Goal: Complete application form

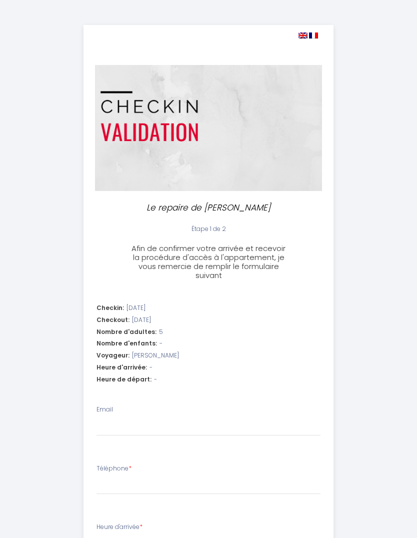
select select
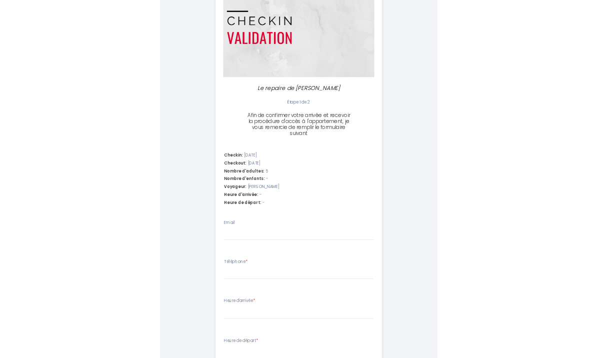
scroll to position [194, 0]
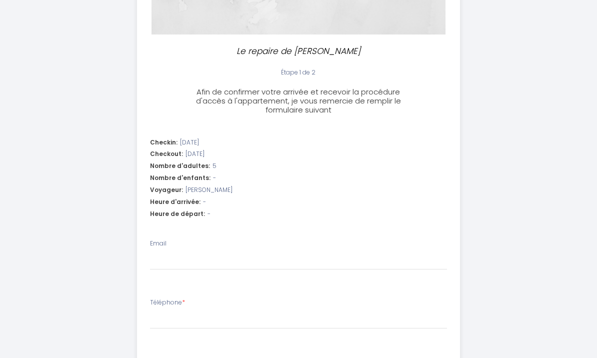
click at [341, 241] on div "Email" at bounding box center [299, 254] width 298 height 31
click at [261, 252] on input "Email" at bounding box center [299, 261] width 298 height 18
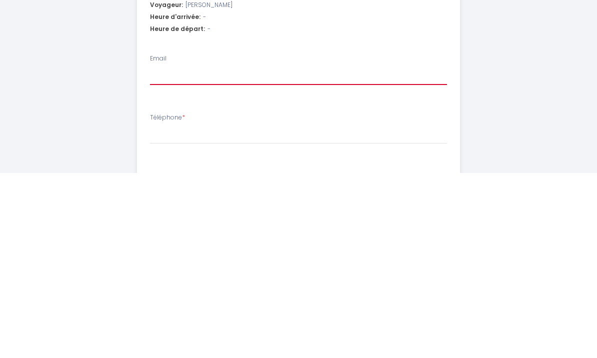
type input "[EMAIL_ADDRESS][DOMAIN_NAME]"
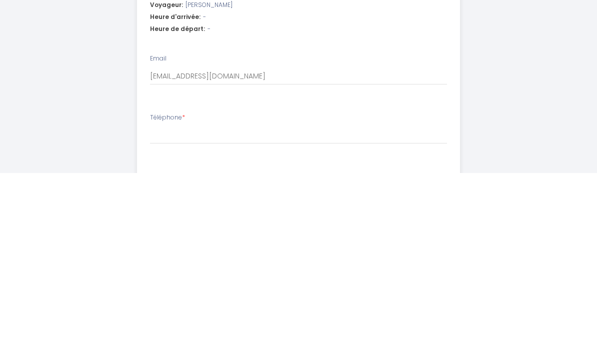
select select
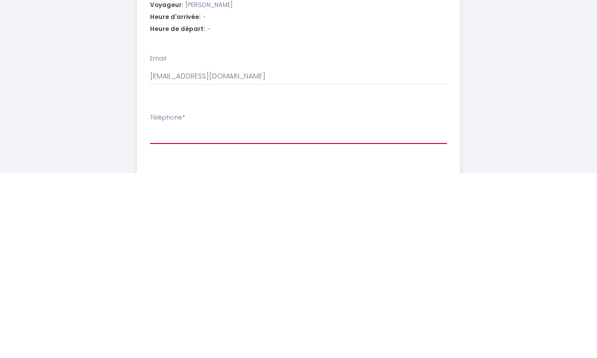
type input "0"
select select
type input "00"
select select
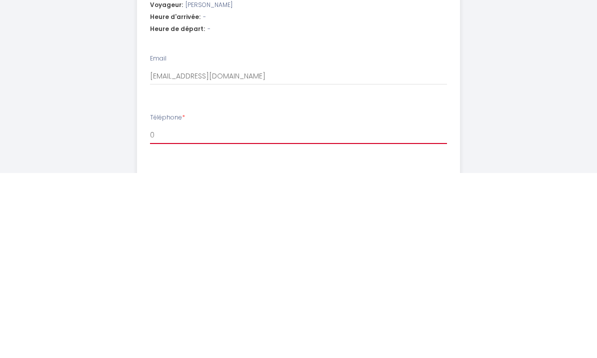
select select
type input "003"
select select
type input "0031"
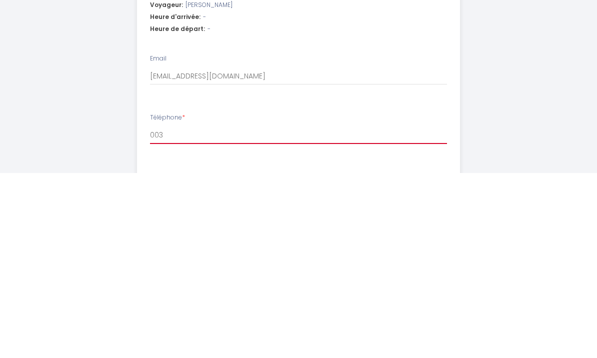
select select
type input "00315"
select select
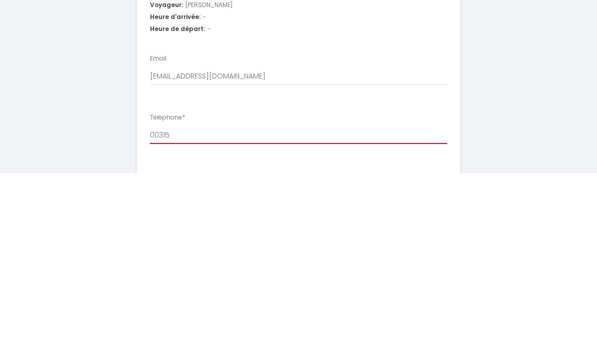
type input "003153"
select select
type input "0031536"
select select
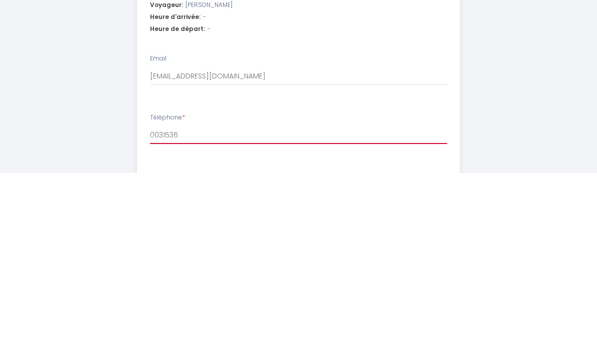
select select
type input "00315360"
select select
type input "003153601"
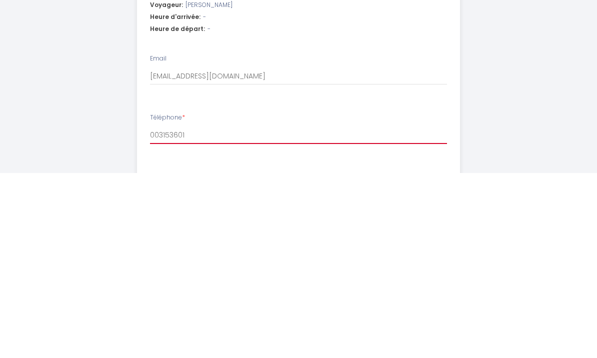
select select
type input "0031536016"
select select
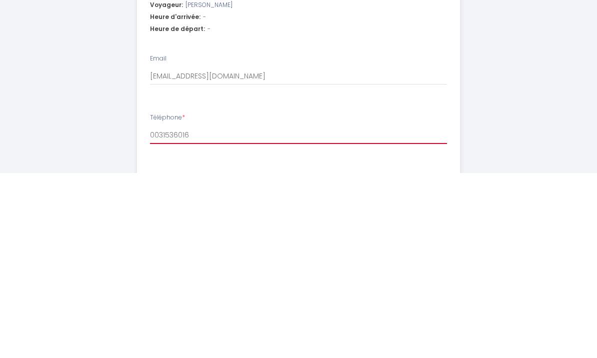
type input "00315360168"
select select
type input "003153601689"
select select
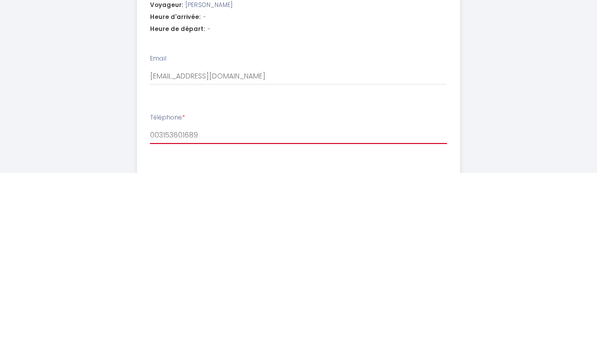
select select
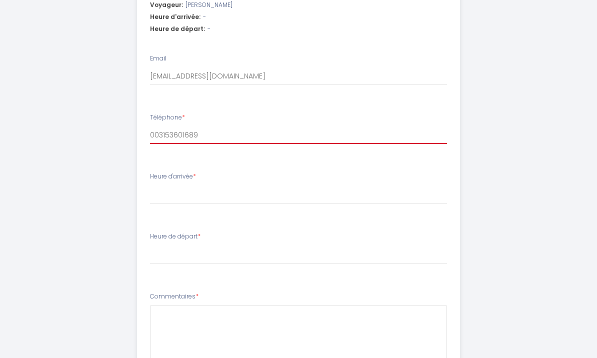
scroll to position [379, 0]
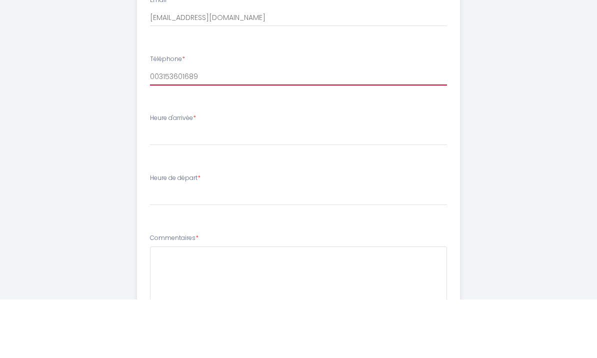
type input "0031653601689"
select select
type input "0031653601689"
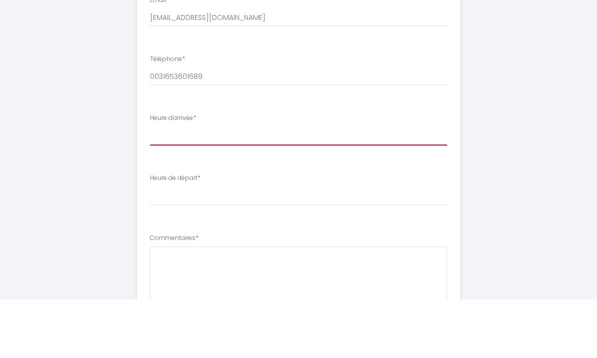
click at [313, 186] on select "16:00 16:30 17:00 17:30 18:00 18:30 19:00 19:30 20:00 20:30 21:00 21:30 22:00 2…" at bounding box center [299, 195] width 298 height 19
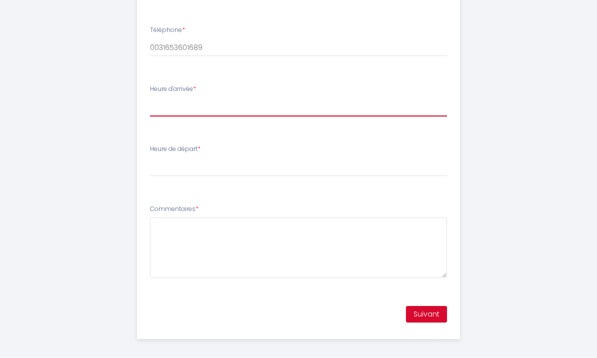
click at [223, 105] on select "16:00 16:30 17:00 17:30 18:00 18:30 19:00 19:30 20:00 20:30 21:00 21:30 22:00 2…" at bounding box center [299, 107] width 298 height 19
select select "17:00"
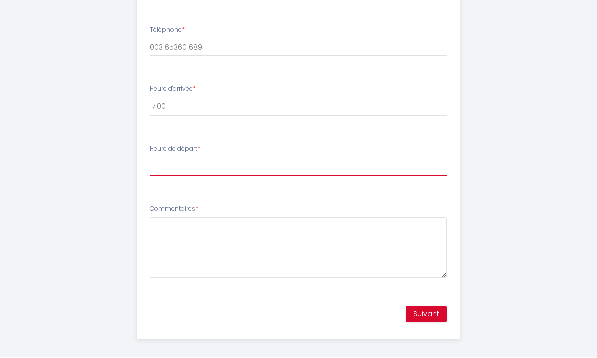
click at [239, 161] on select "00:00 00:30 01:00 01:30 02:00 02:30 03:00 03:30 04:00 04:30 05:00 05:30 06:00 0…" at bounding box center [299, 167] width 298 height 19
click at [282, 162] on select "00:00 00:30 01:00 01:30 02:00 02:30 03:00 03:30 04:00 04:30 05:00 05:30 06:00 0…" at bounding box center [299, 167] width 298 height 19
select select "10:00"
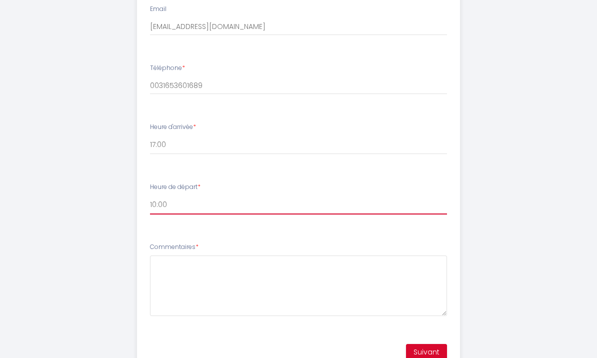
scroll to position [432, 0]
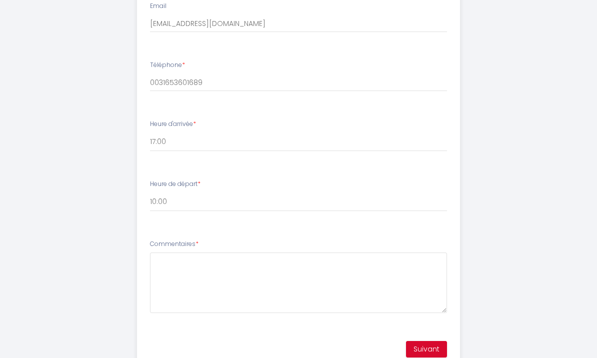
click at [417, 342] on button "Suivant" at bounding box center [426, 349] width 41 height 17
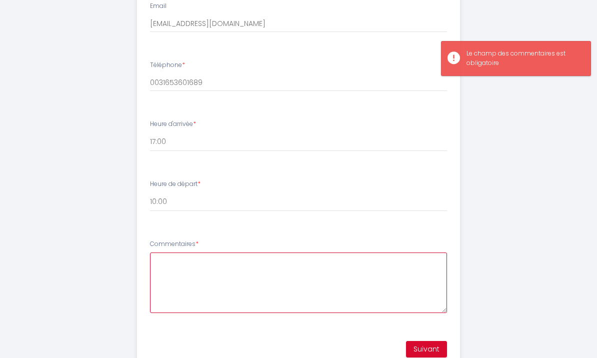
click at [414, 299] on textarea "Commentaires *" at bounding box center [299, 283] width 298 height 61
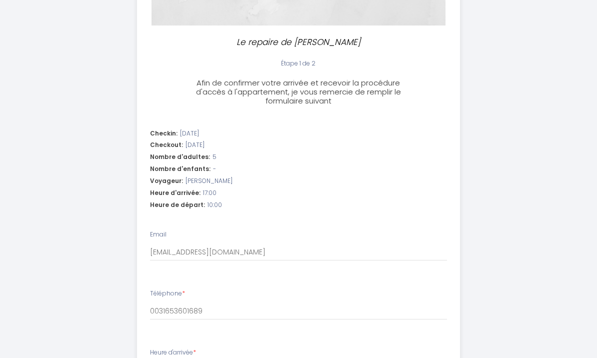
scroll to position [203, 0]
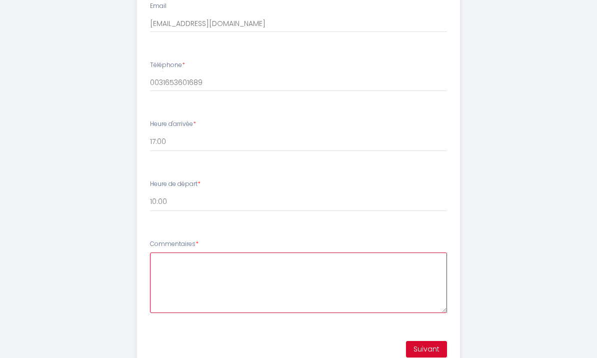
click at [196, 267] on textarea "Commentaires *" at bounding box center [299, 283] width 298 height 61
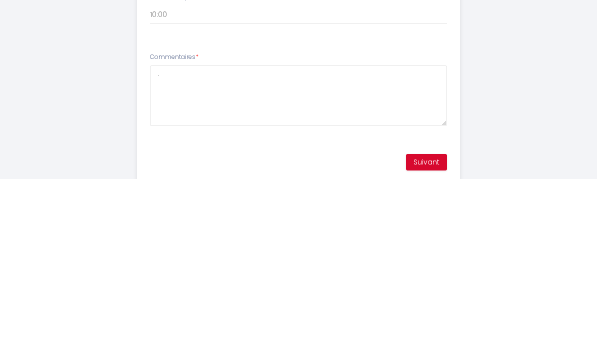
scroll to position [432, 0]
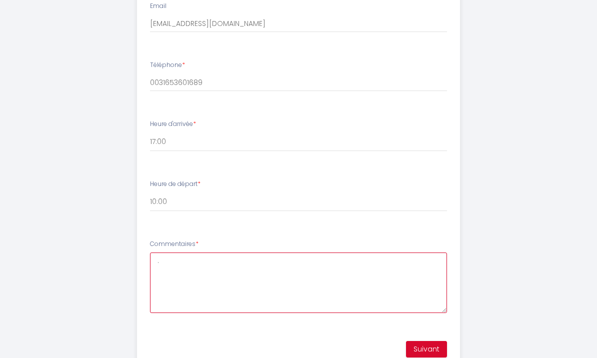
type textarea "."
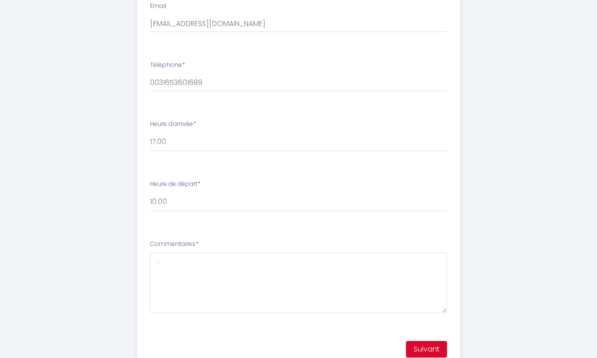
click at [417, 345] on button "Suivant" at bounding box center [426, 349] width 41 height 17
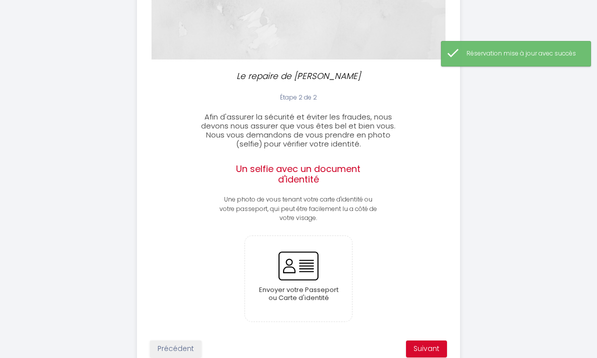
scroll to position [172, 0]
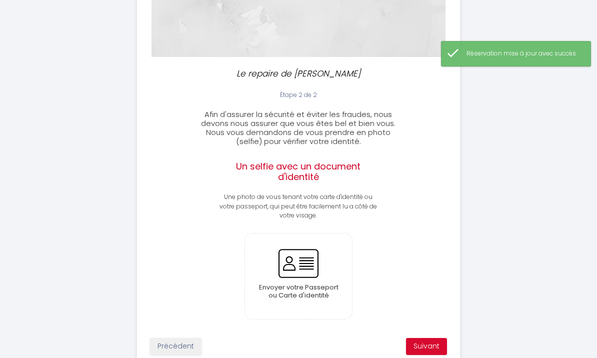
click at [307, 263] on input "file" at bounding box center [299, 277] width 108 height 86
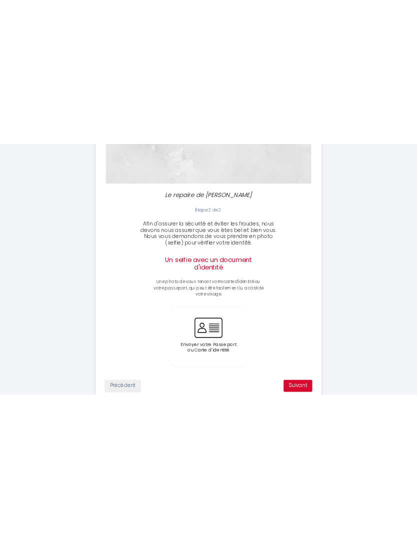
scroll to position [0, 0]
